Goal: Task Accomplishment & Management: Manage account settings

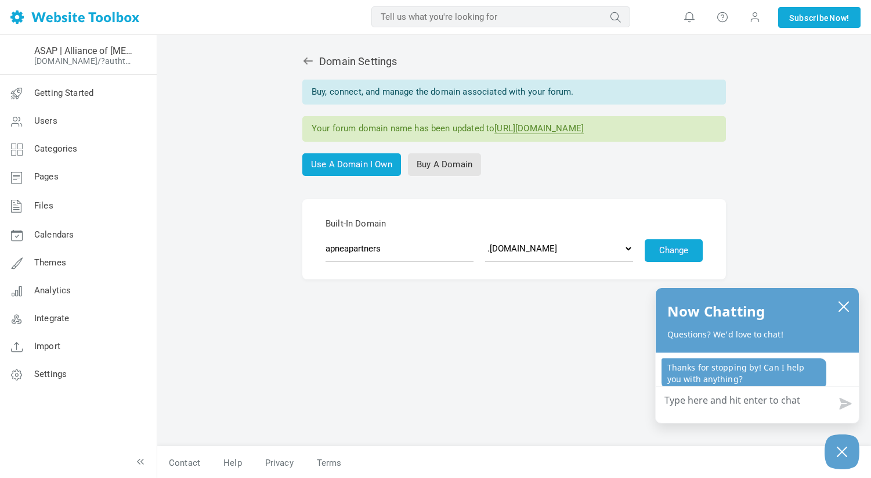
scroll to position [1, 0]
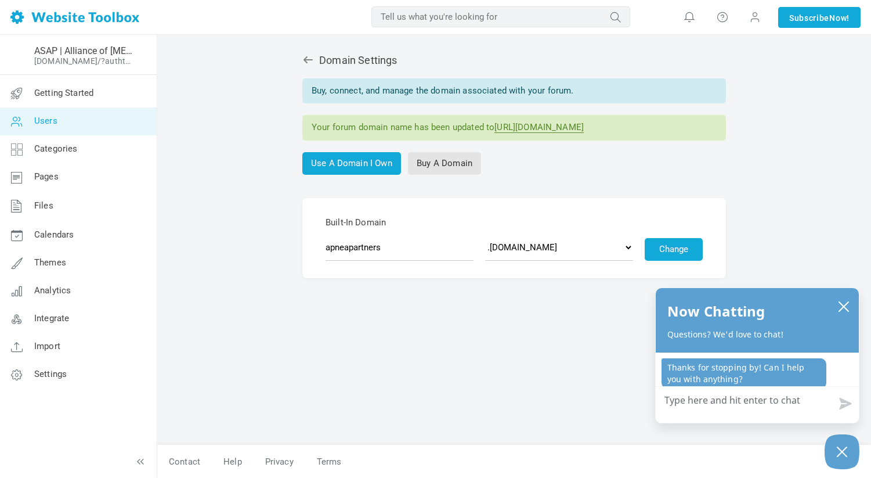
click at [44, 114] on link "Users" at bounding box center [77, 121] width 157 height 28
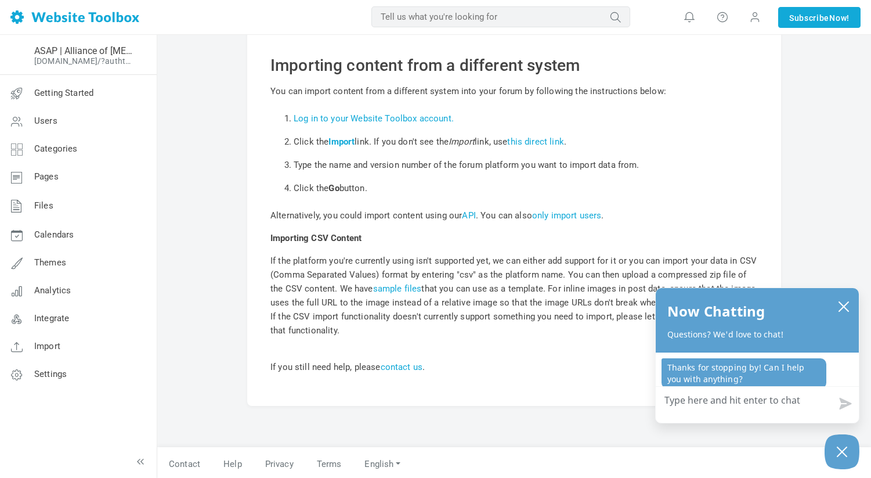
scroll to position [52, 0]
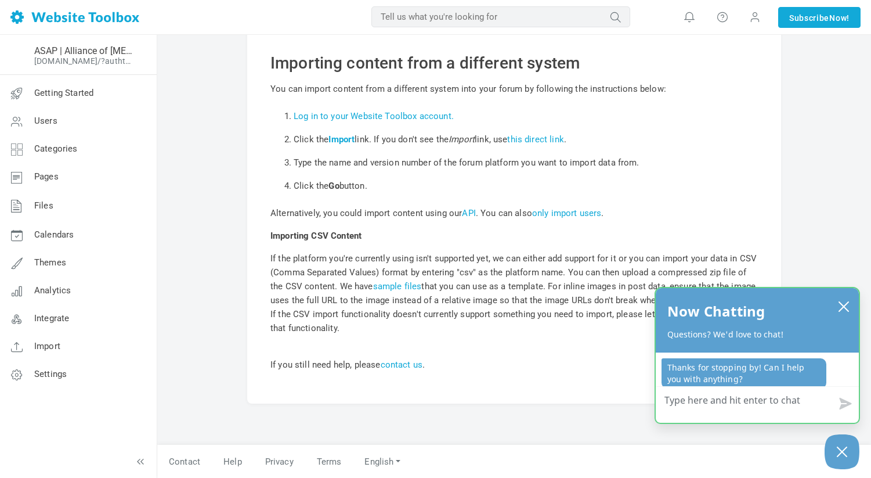
click at [853, 297] on div "Now Chatting Questions? We'd love to chat!" at bounding box center [757, 320] width 203 height 64
click at [857, 294] on div "Now Chatting Questions? We'd love to chat!" at bounding box center [757, 320] width 203 height 64
click at [845, 306] on icon "close chatbox" at bounding box center [844, 307] width 12 height 12
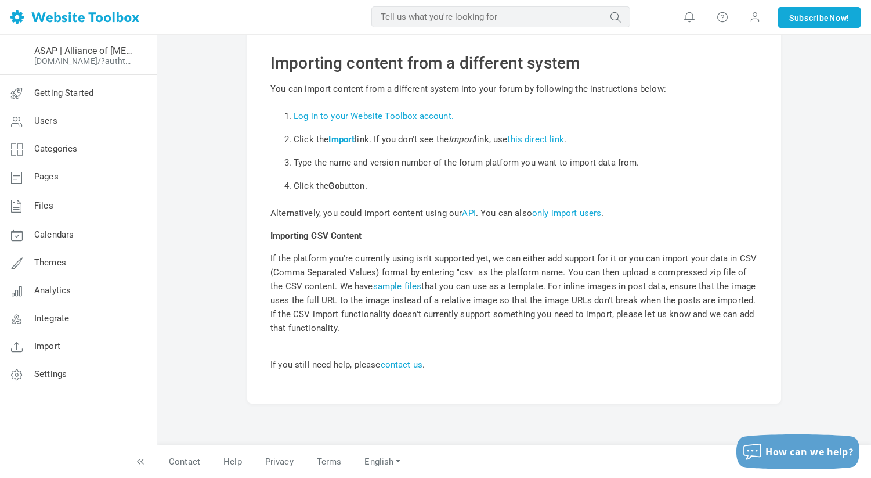
click at [408, 287] on link "sample files" at bounding box center [397, 286] width 49 height 10
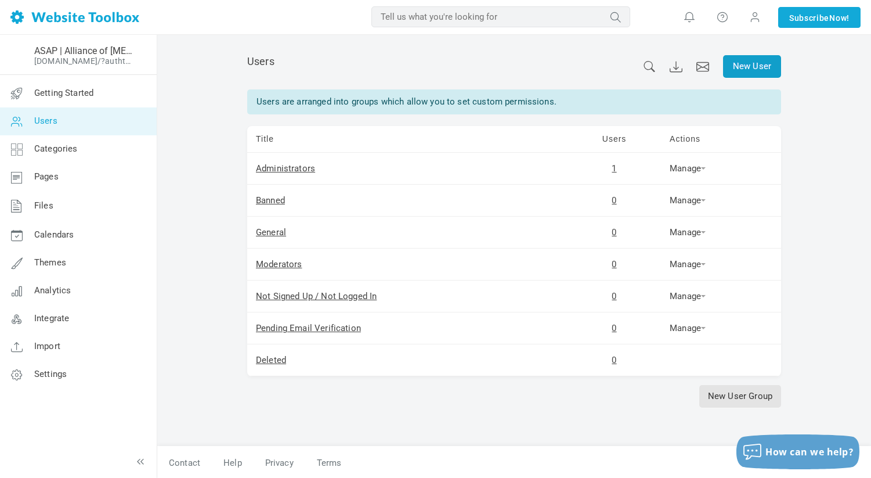
click at [754, 73] on link "New User" at bounding box center [752, 66] width 58 height 23
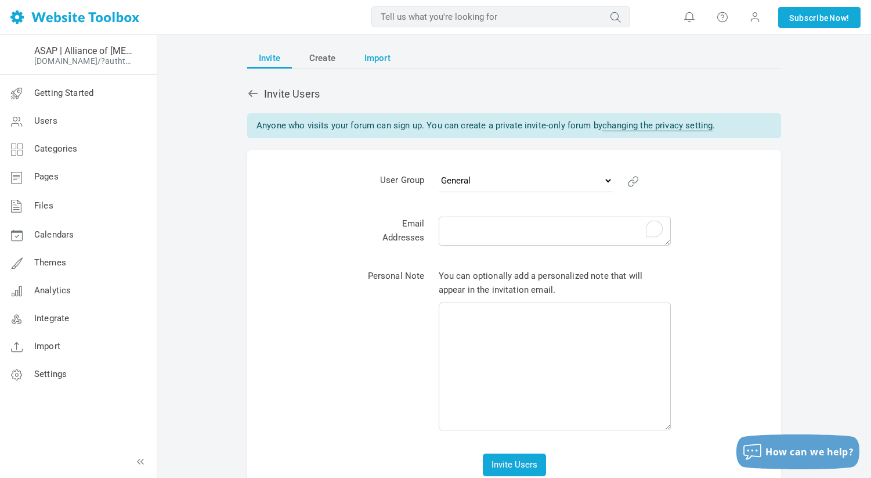
click at [377, 61] on span "Import" at bounding box center [378, 58] width 26 height 21
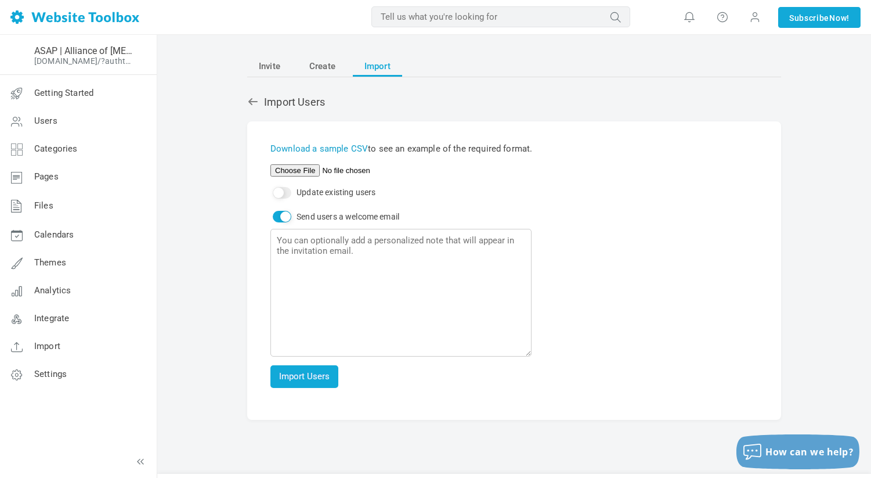
click at [354, 146] on link "Download a sample CSV" at bounding box center [320, 148] width 98 height 10
click at [64, 152] on span "Categories" at bounding box center [56, 148] width 44 height 10
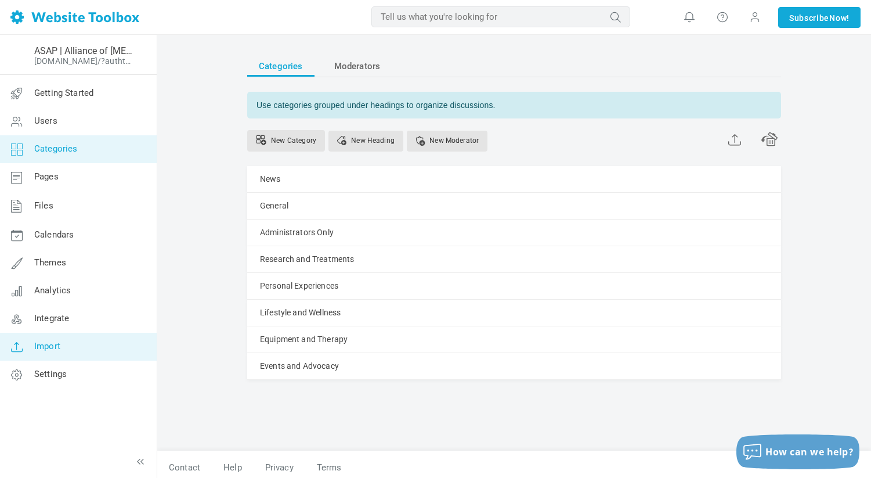
click at [76, 344] on link "Import" at bounding box center [77, 347] width 157 height 28
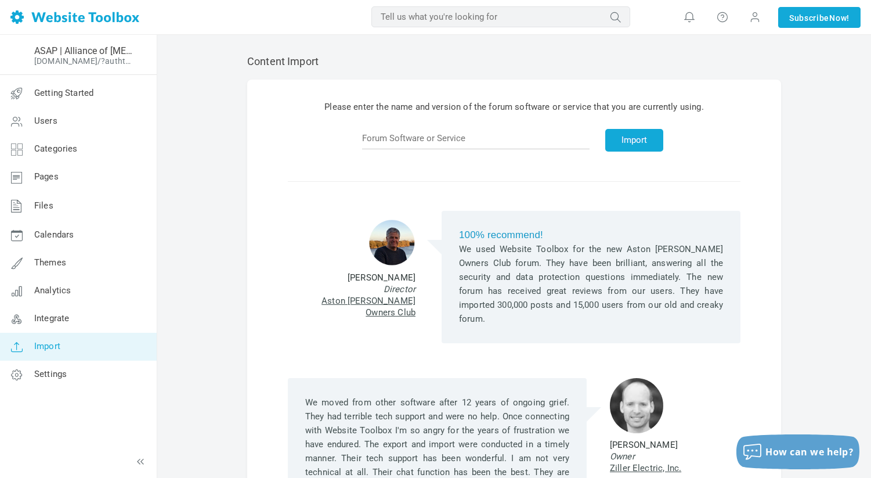
scroll to position [135, 0]
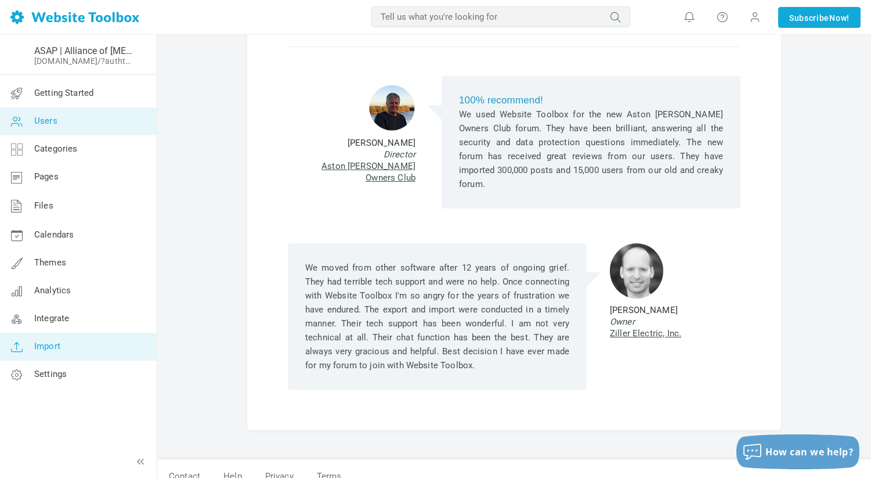
click at [68, 128] on link "Users" at bounding box center [77, 121] width 157 height 28
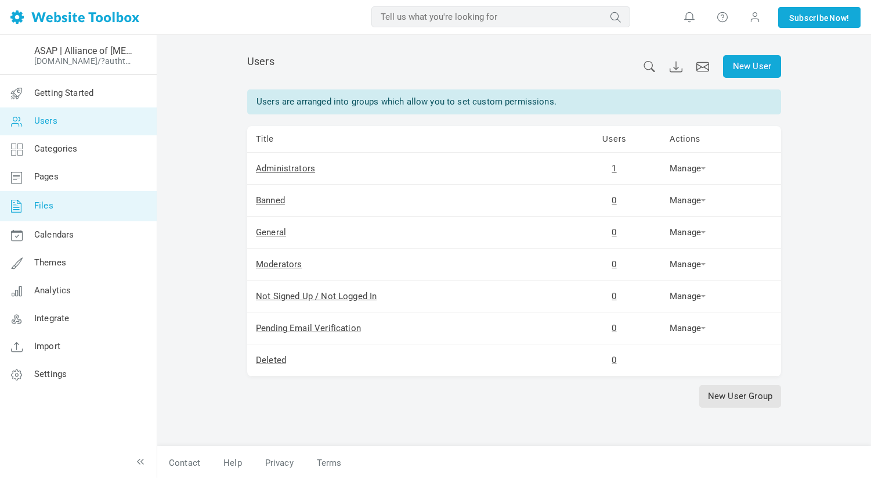
click at [66, 201] on link "Files" at bounding box center [77, 206] width 157 height 30
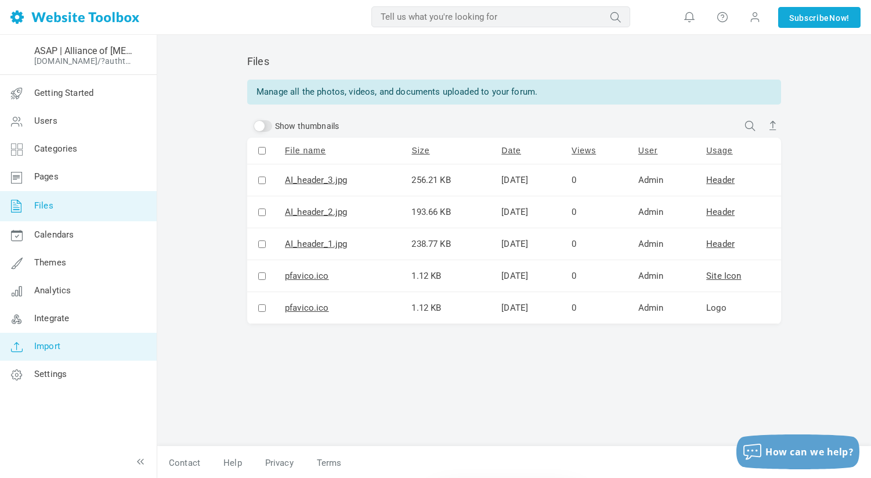
click at [80, 333] on link "Import" at bounding box center [77, 347] width 157 height 28
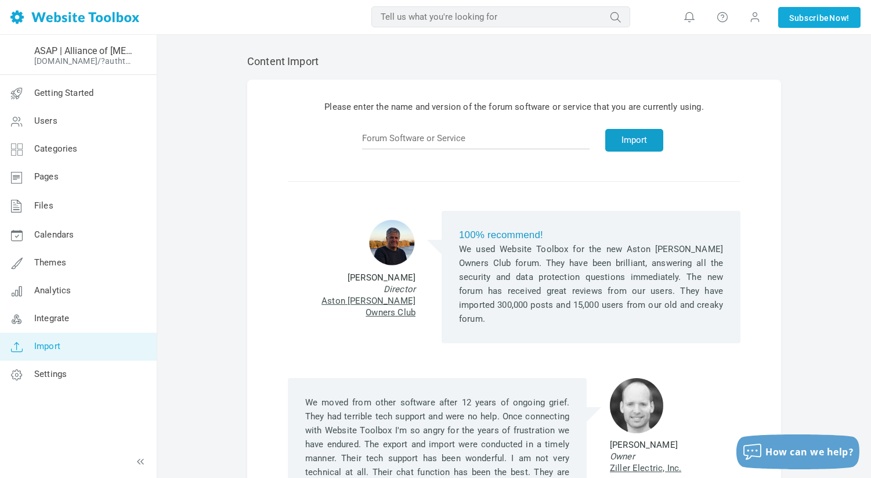
click at [639, 142] on button "Import" at bounding box center [634, 140] width 58 height 23
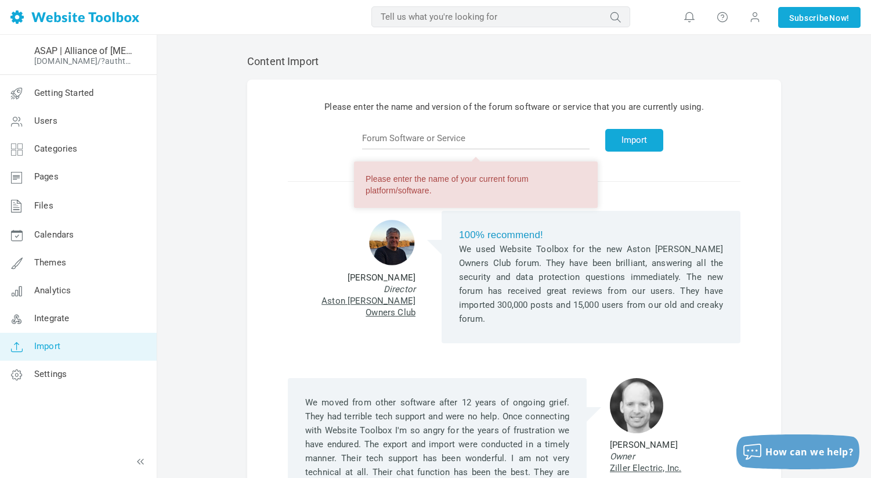
click at [621, 194] on div "100% recommend! We used Website Toolbox for the new Aston Martin Owners Club fo…" at bounding box center [514, 262] width 453 height 162
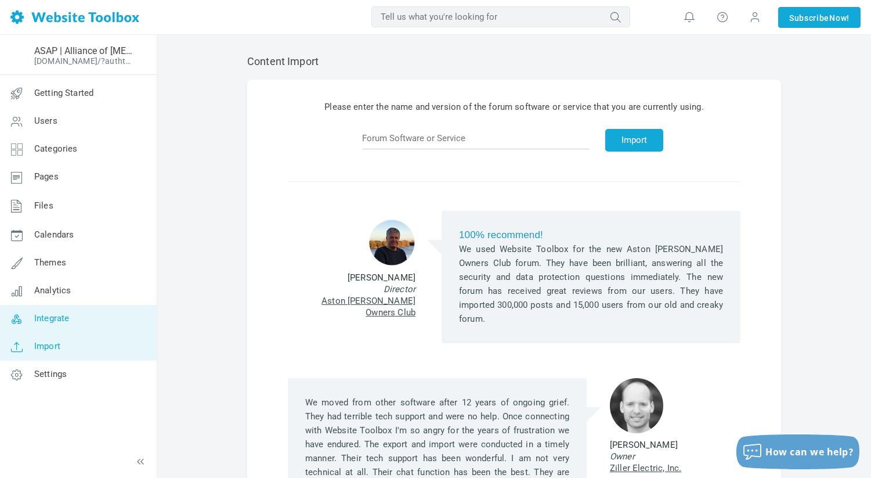
click at [48, 326] on link "Integrate" at bounding box center [77, 319] width 157 height 28
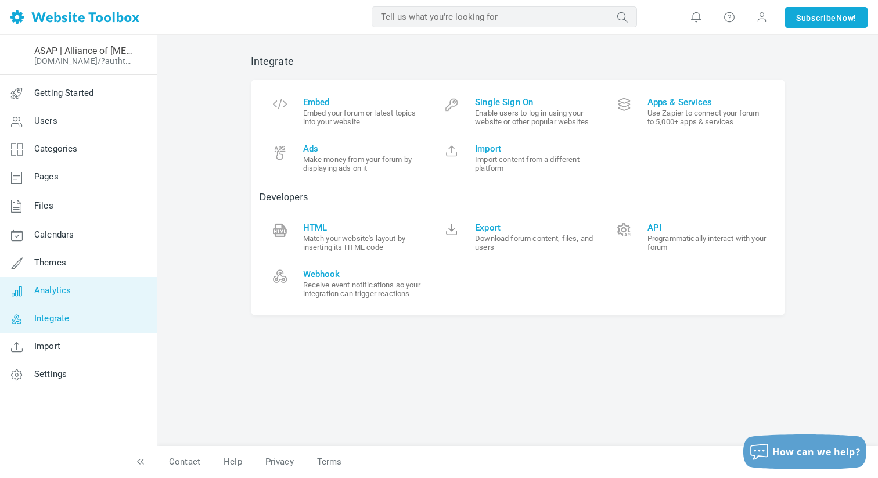
click at [57, 297] on link "Analytics" at bounding box center [77, 291] width 157 height 28
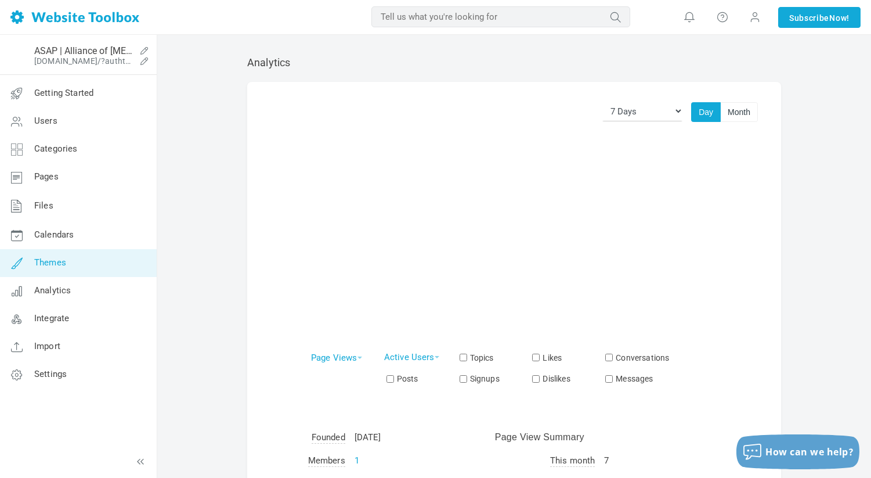
click at [66, 267] on link "Themes" at bounding box center [77, 263] width 157 height 28
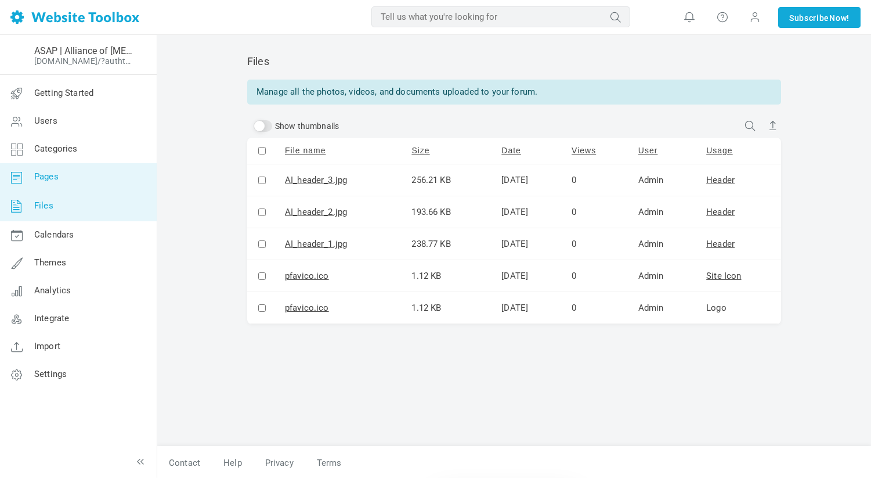
click at [72, 187] on link "Pages" at bounding box center [77, 177] width 157 height 28
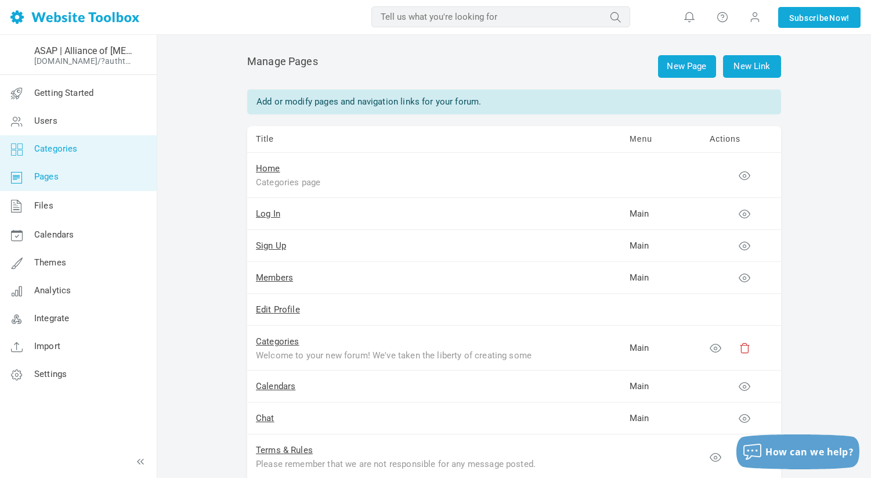
click at [90, 156] on link "Categories" at bounding box center [77, 149] width 157 height 28
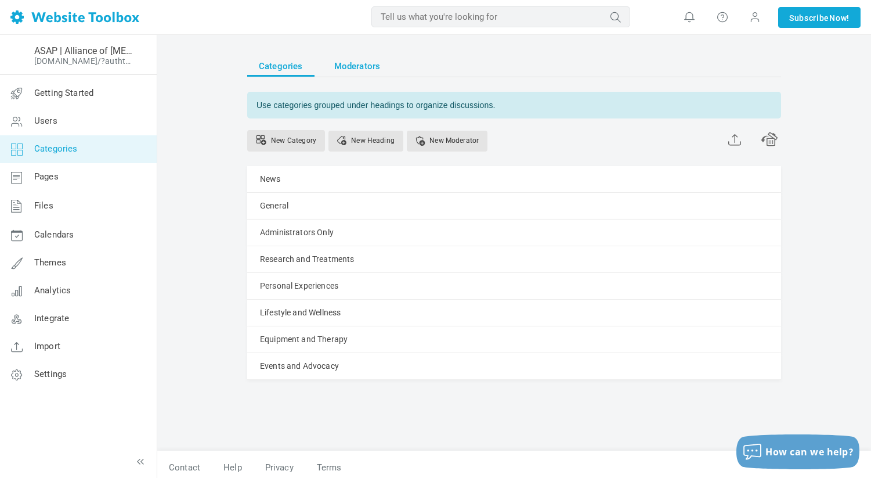
click at [348, 71] on span "Moderators" at bounding box center [357, 66] width 46 height 21
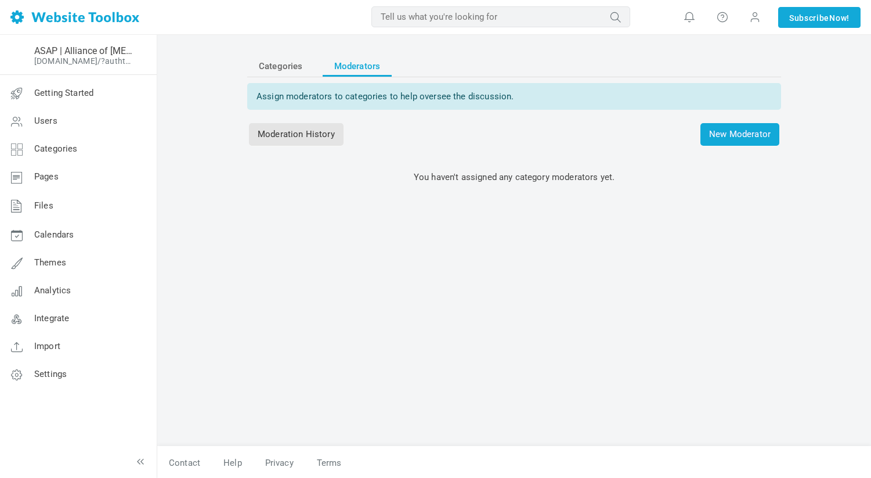
click at [302, 71] on link "Categories" at bounding box center [280, 66] width 67 height 21
